Goal: Task Accomplishment & Management: Use online tool/utility

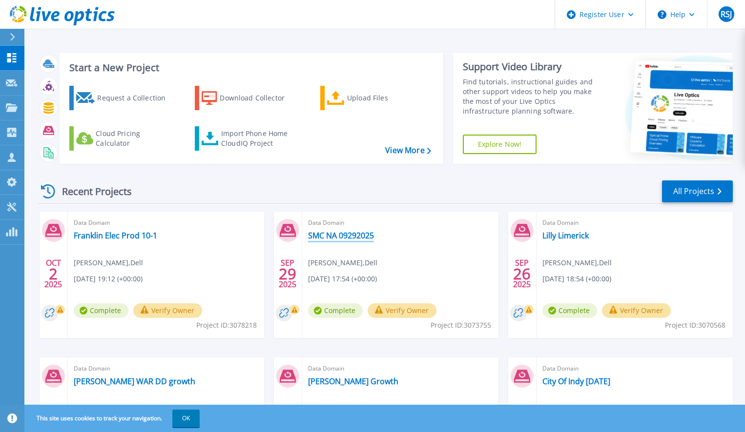
click at [343, 240] on link "SMC NA 09292025" at bounding box center [341, 236] width 66 height 10
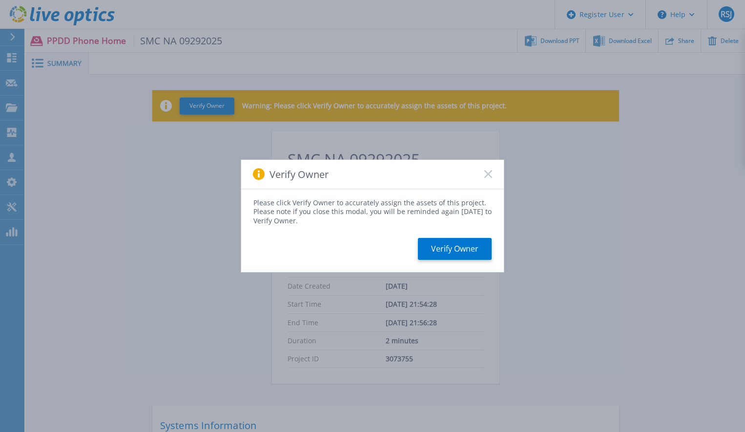
click at [485, 175] on icon at bounding box center [488, 174] width 8 height 8
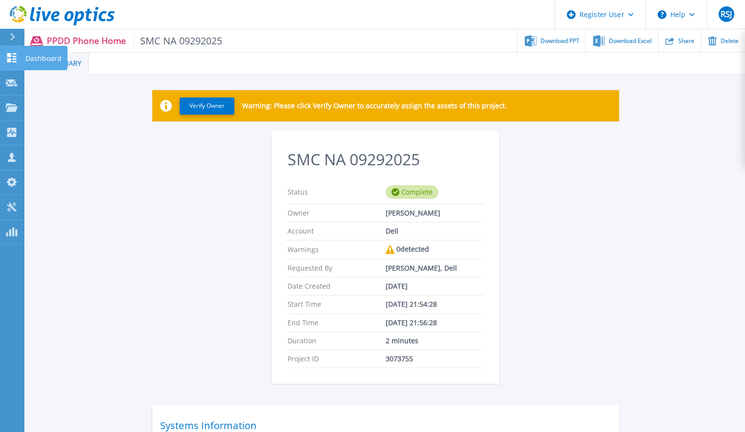
click at [15, 51] on link "Dashboard Dashboard" at bounding box center [12, 58] width 24 height 25
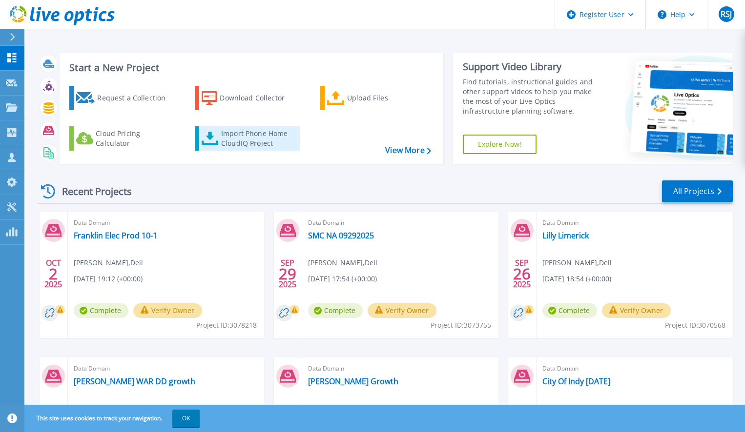
click at [251, 145] on div "Import Phone Home CloudIQ Project" at bounding box center [259, 139] width 76 height 20
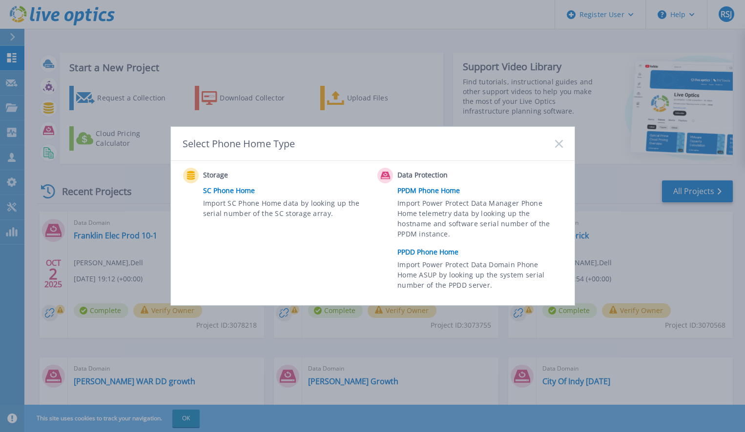
click at [431, 249] on link "PPDD Phone Home" at bounding box center [482, 252] width 170 height 15
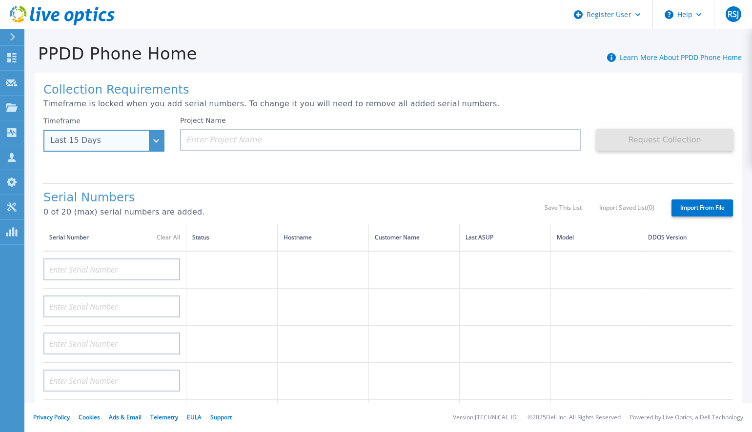
click at [142, 148] on div "Last 15 Days" at bounding box center [103, 141] width 121 height 22
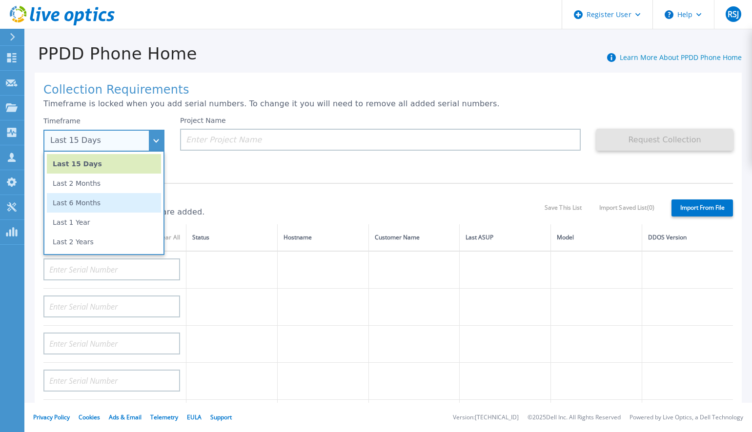
click at [127, 202] on li "Last 6 Months" at bounding box center [104, 203] width 114 height 20
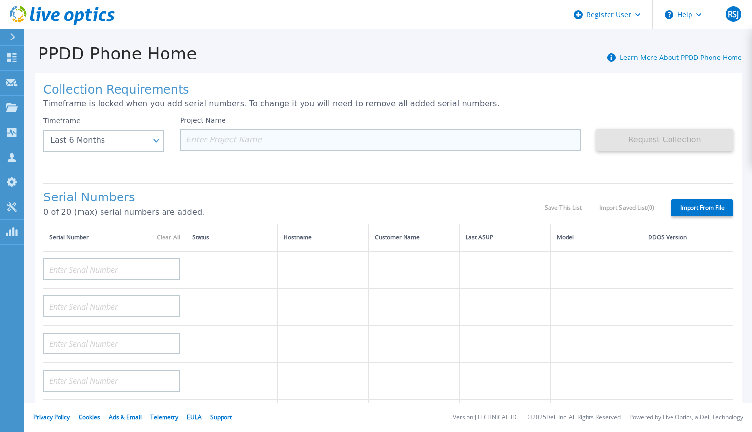
click at [225, 145] on input at bounding box center [380, 140] width 401 height 22
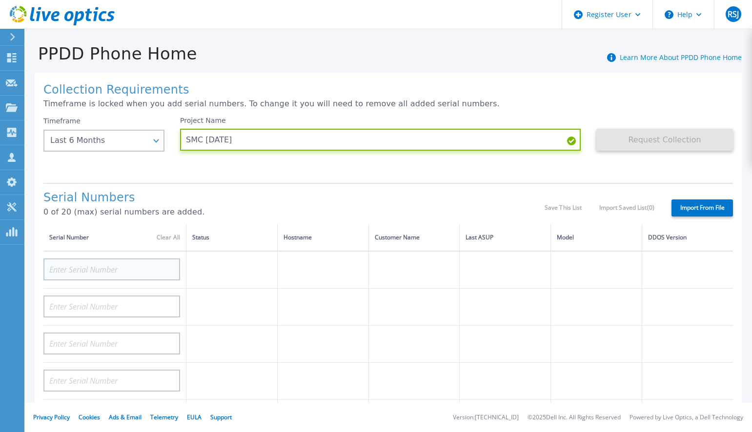
type input "SMC October 2025"
click at [93, 265] on input at bounding box center [111, 270] width 137 height 22
paste input "APM00213915466"
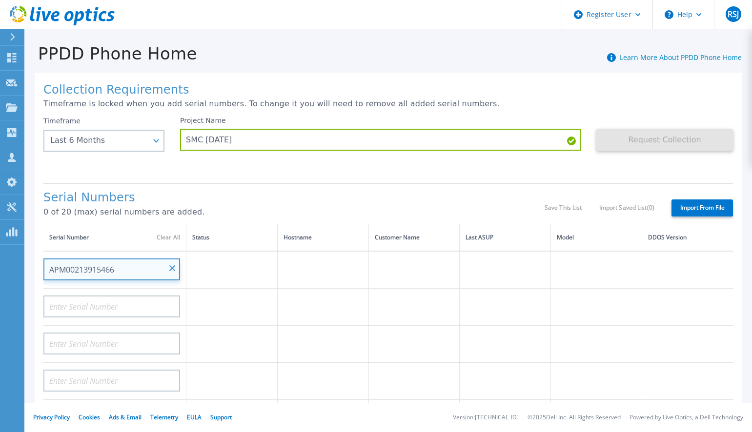
type input "APM00213915466"
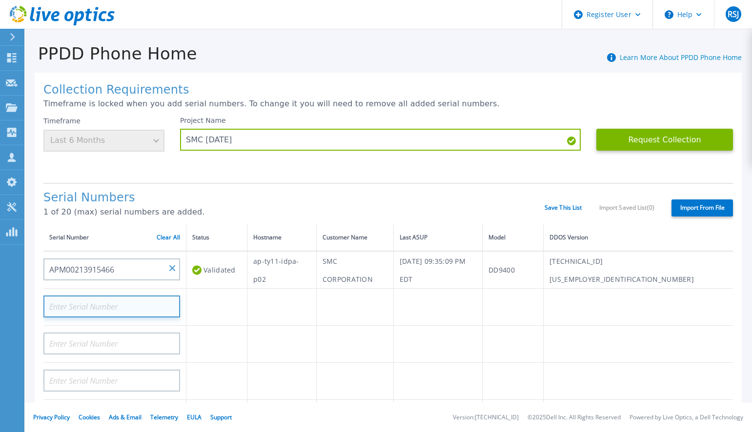
click at [129, 310] on input at bounding box center [111, 307] width 137 height 22
paste input "APM00213916541"
type input "APM00213916541"
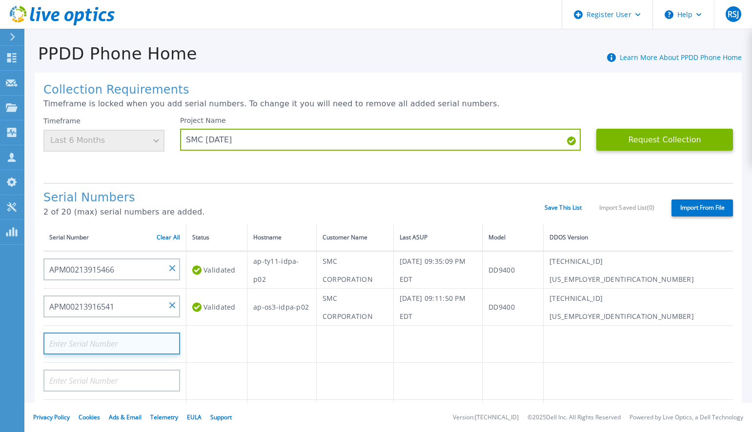
click at [164, 350] on input at bounding box center [111, 344] width 137 height 22
paste input "APM00213927371"
type input "APM00213927371"
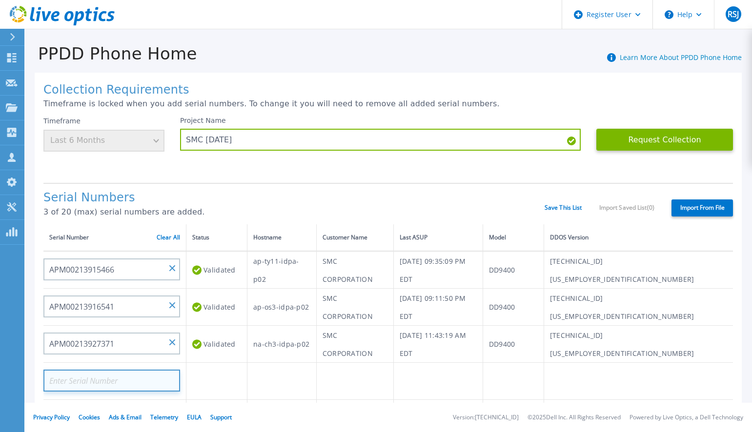
click at [113, 380] on input at bounding box center [111, 381] width 137 height 22
paste input "APM00201204231"
type input "APM00201204231"
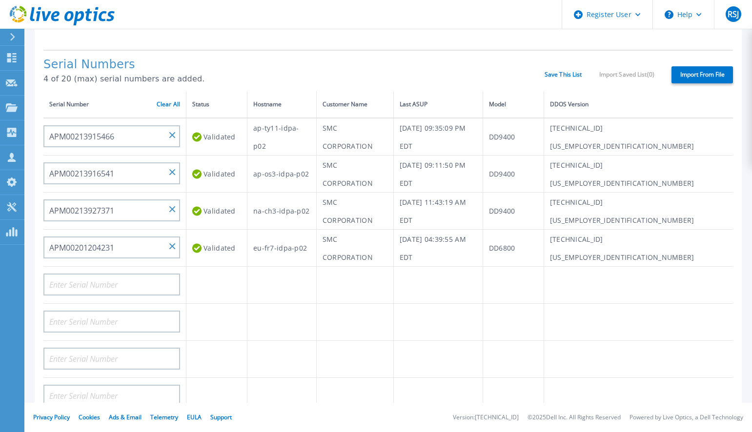
scroll to position [146, 0]
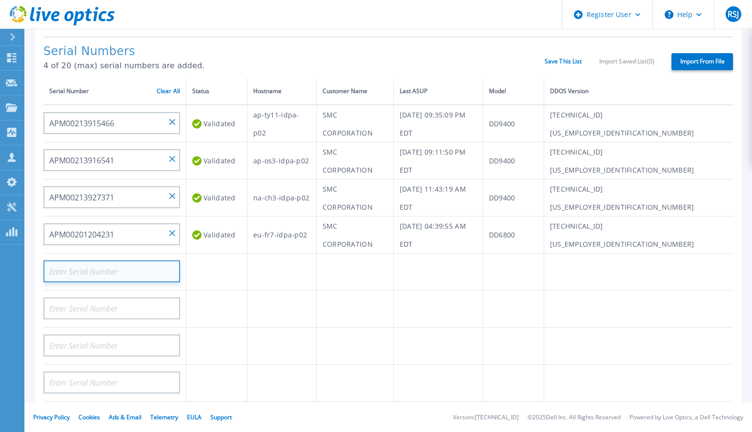
click at [141, 270] on input at bounding box center [111, 272] width 137 height 22
paste input "APM00213927370"
type input "APM00213927370"
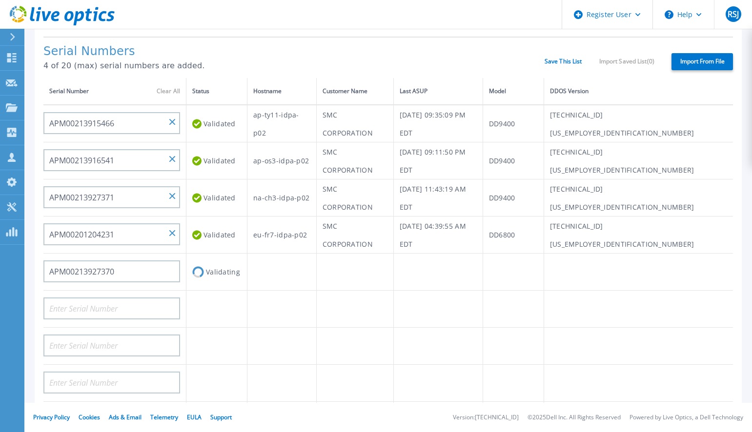
click at [210, 271] on td "Validating" at bounding box center [216, 272] width 61 height 37
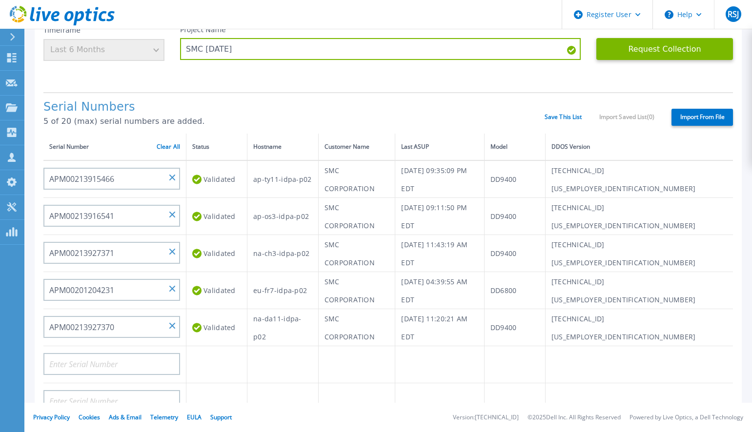
scroll to position [61, 0]
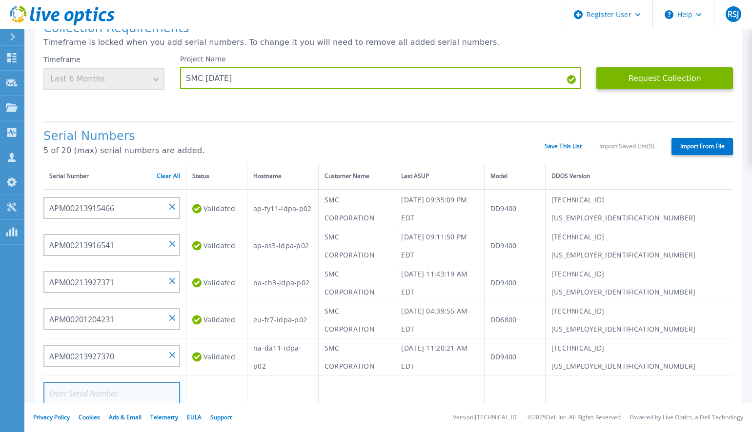
click at [57, 399] on input at bounding box center [111, 394] width 137 height 22
paste input "APM01205114533"
type input "APM01205114533"
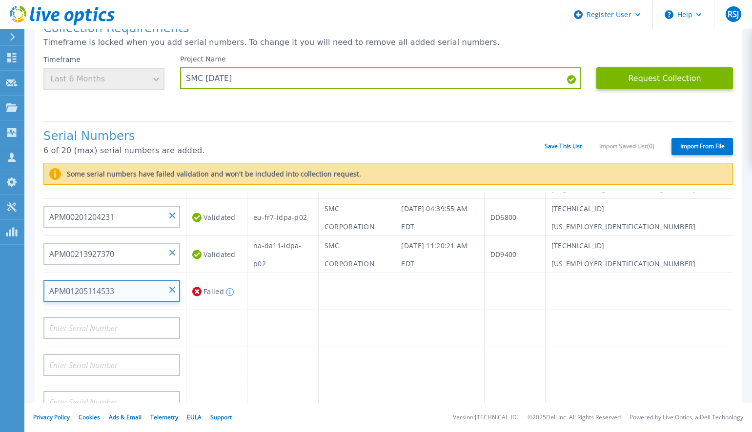
scroll to position [146, 0]
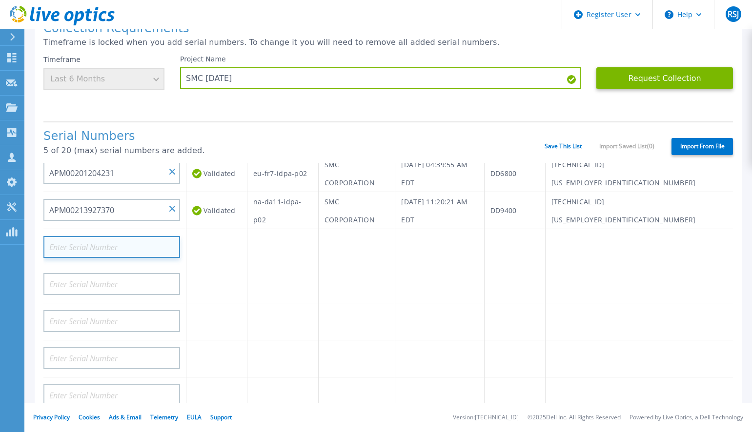
click at [103, 246] on input at bounding box center [111, 247] width 137 height 22
paste input "APM01205108912"
type input "APM01205108912"
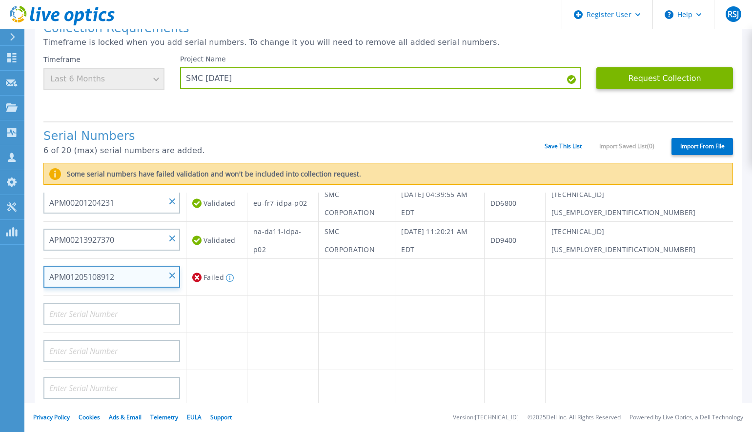
click at [168, 276] on input "APM01205108912" at bounding box center [111, 277] width 137 height 22
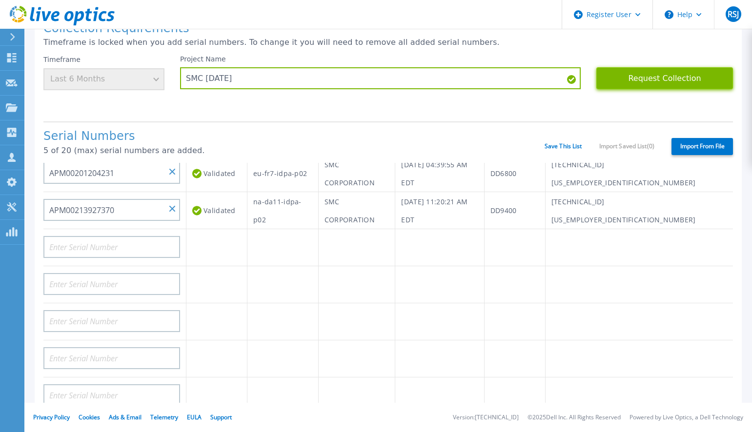
click at [671, 80] on button "Request Collection" at bounding box center [664, 78] width 137 height 22
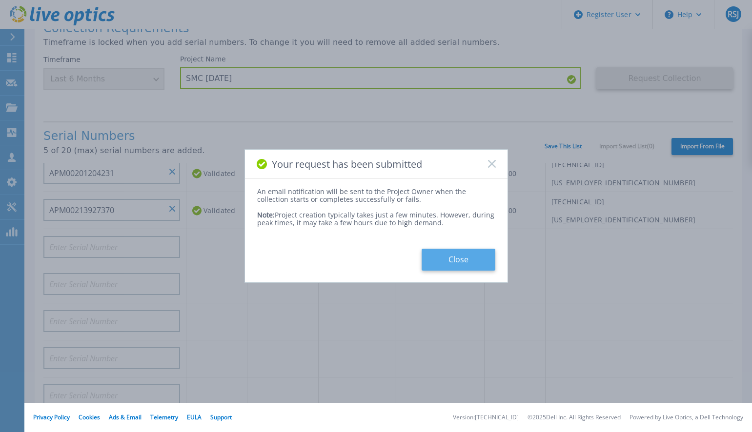
click at [427, 260] on button "Close" at bounding box center [459, 260] width 74 height 22
